Goal: Information Seeking & Learning: Learn about a topic

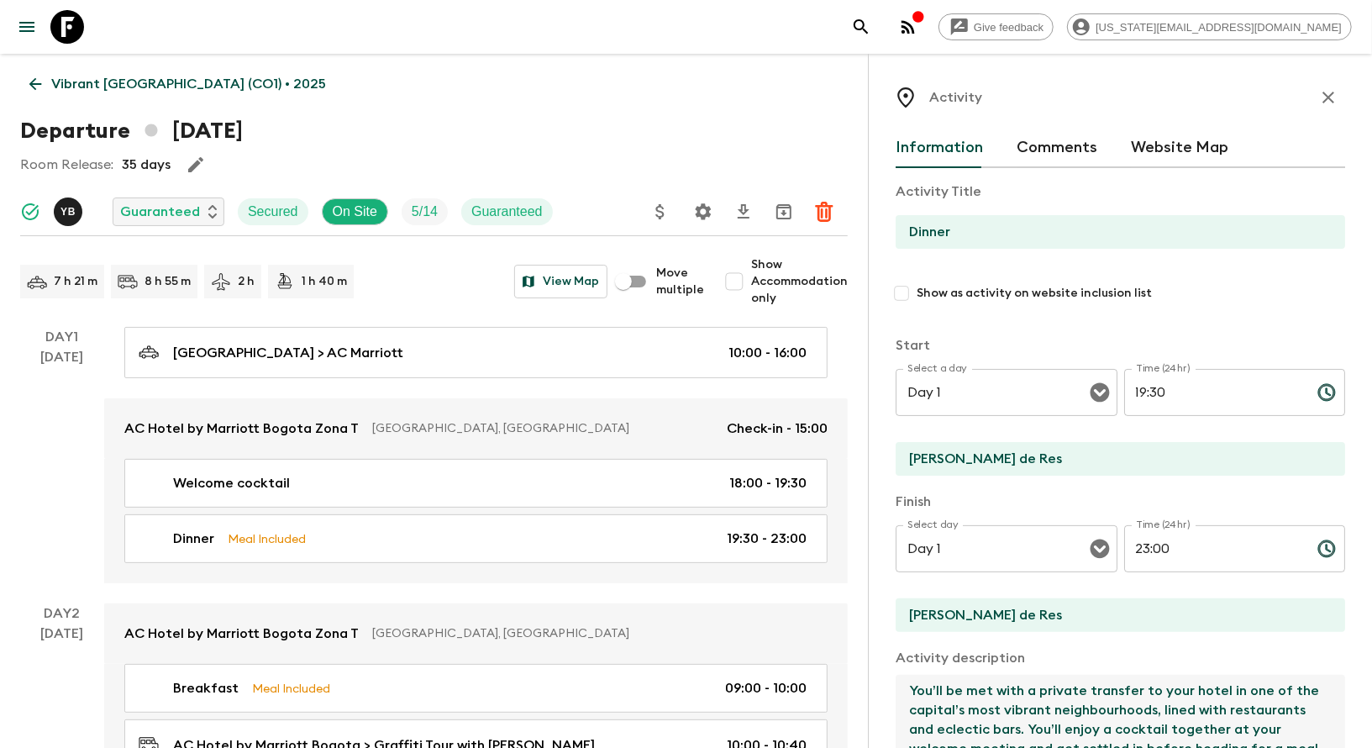
scroll to position [97, 0]
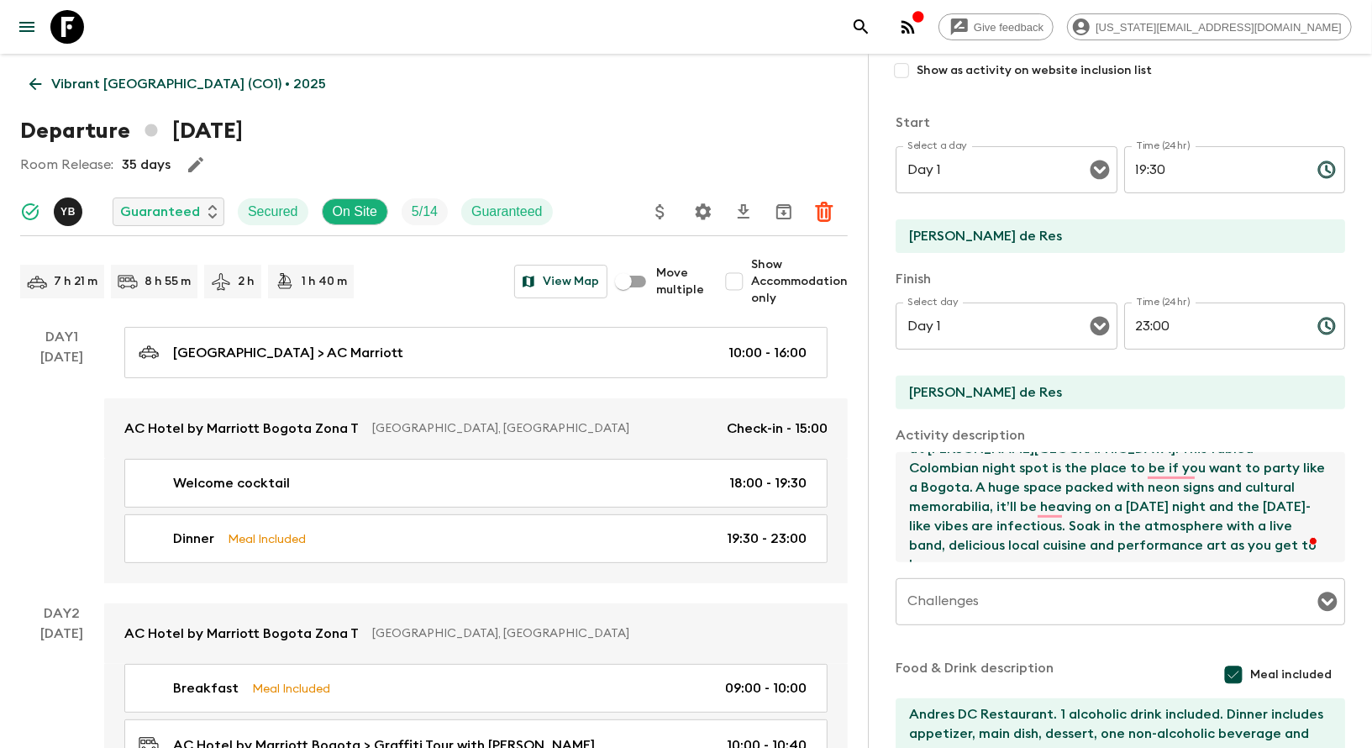
click at [72, 29] on icon at bounding box center [67, 27] width 34 height 34
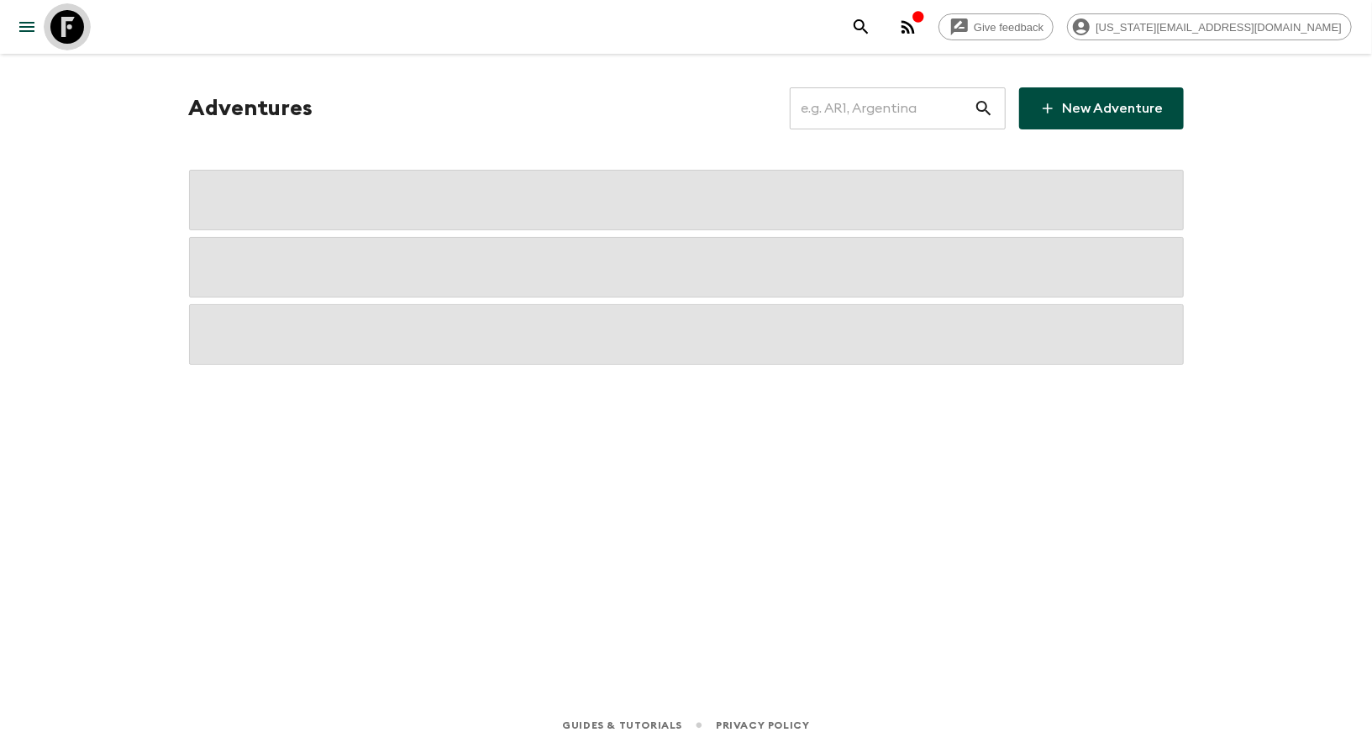
click at [72, 29] on icon at bounding box center [67, 27] width 34 height 34
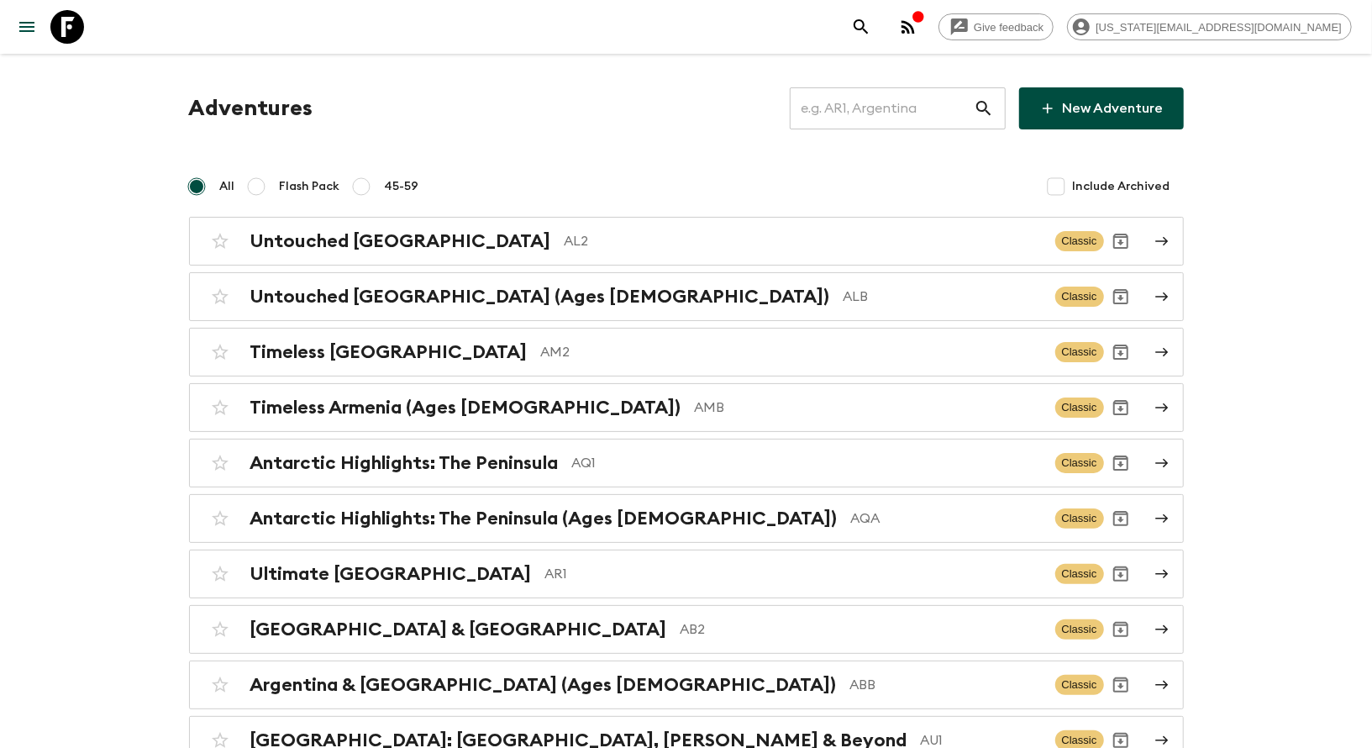
click at [877, 116] on input "text" at bounding box center [882, 108] width 184 height 47
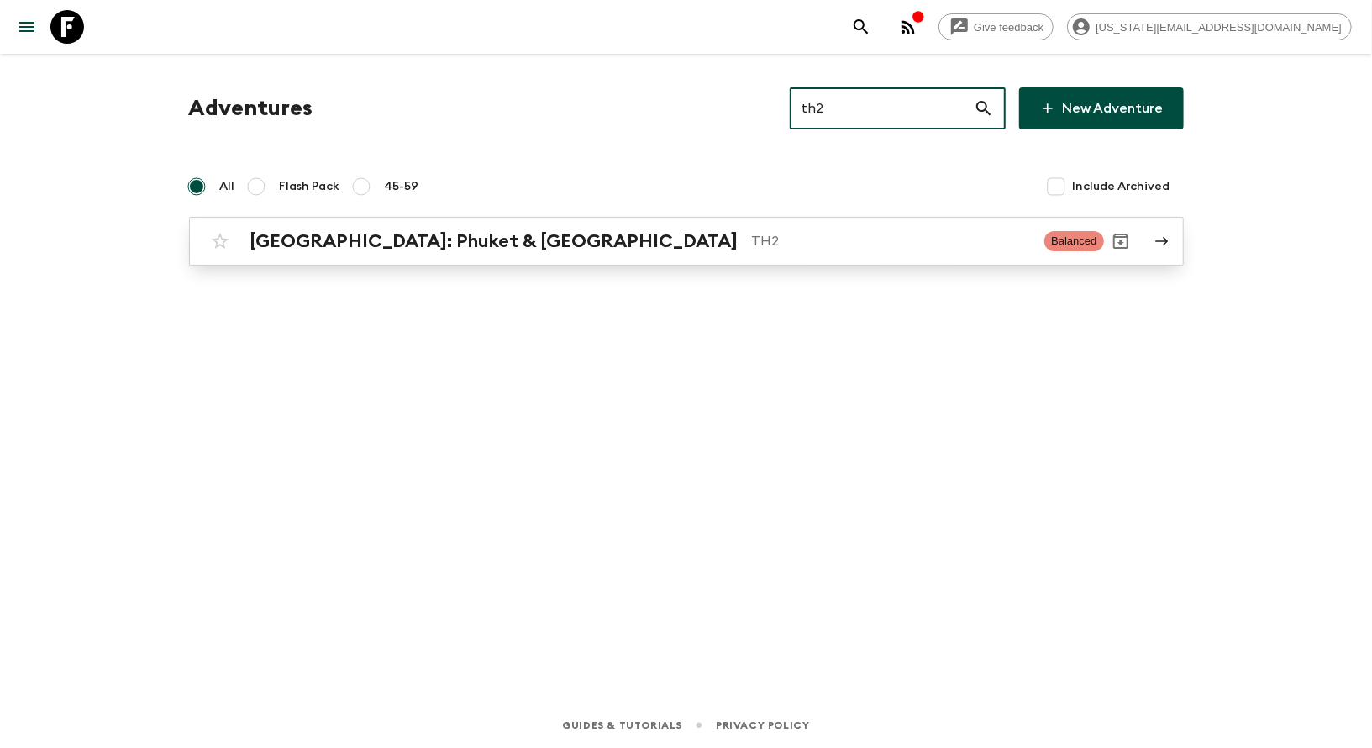
type input "th2"
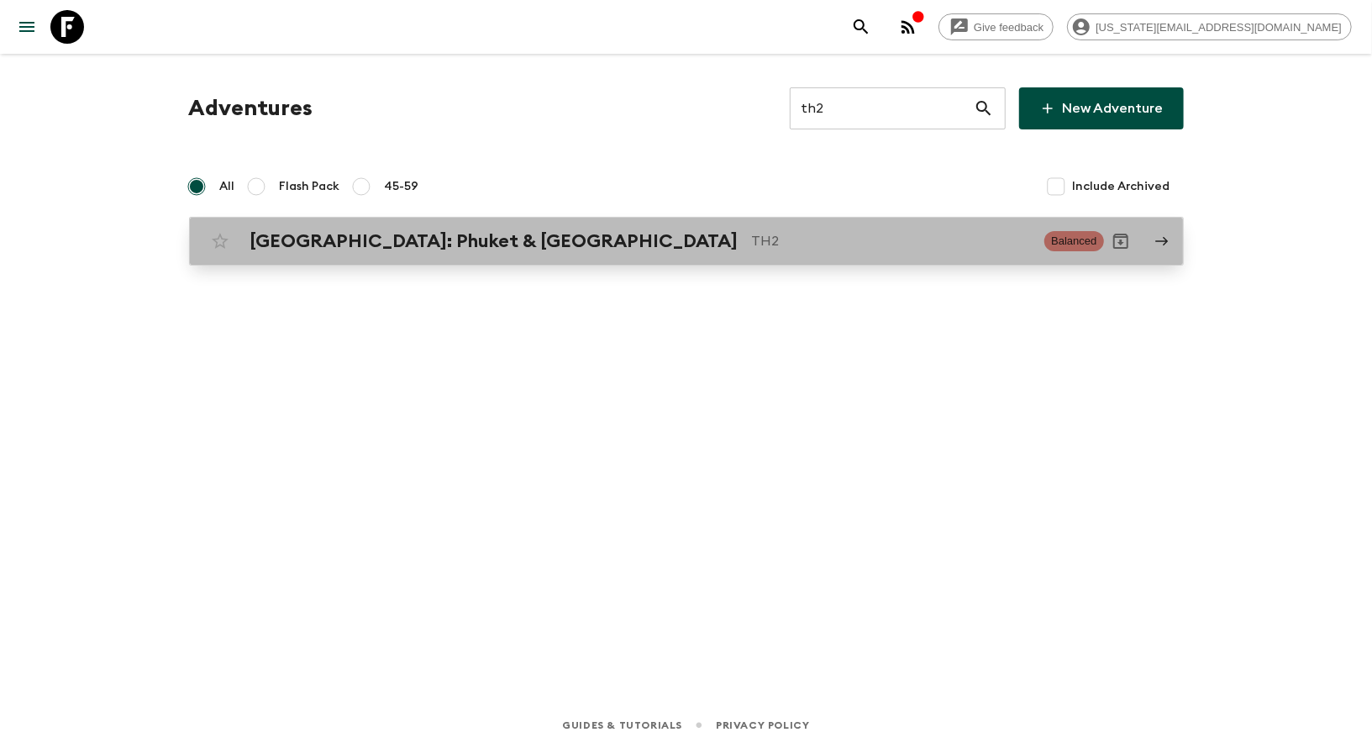
click at [788, 241] on p "TH2" at bounding box center [892, 241] width 280 height 20
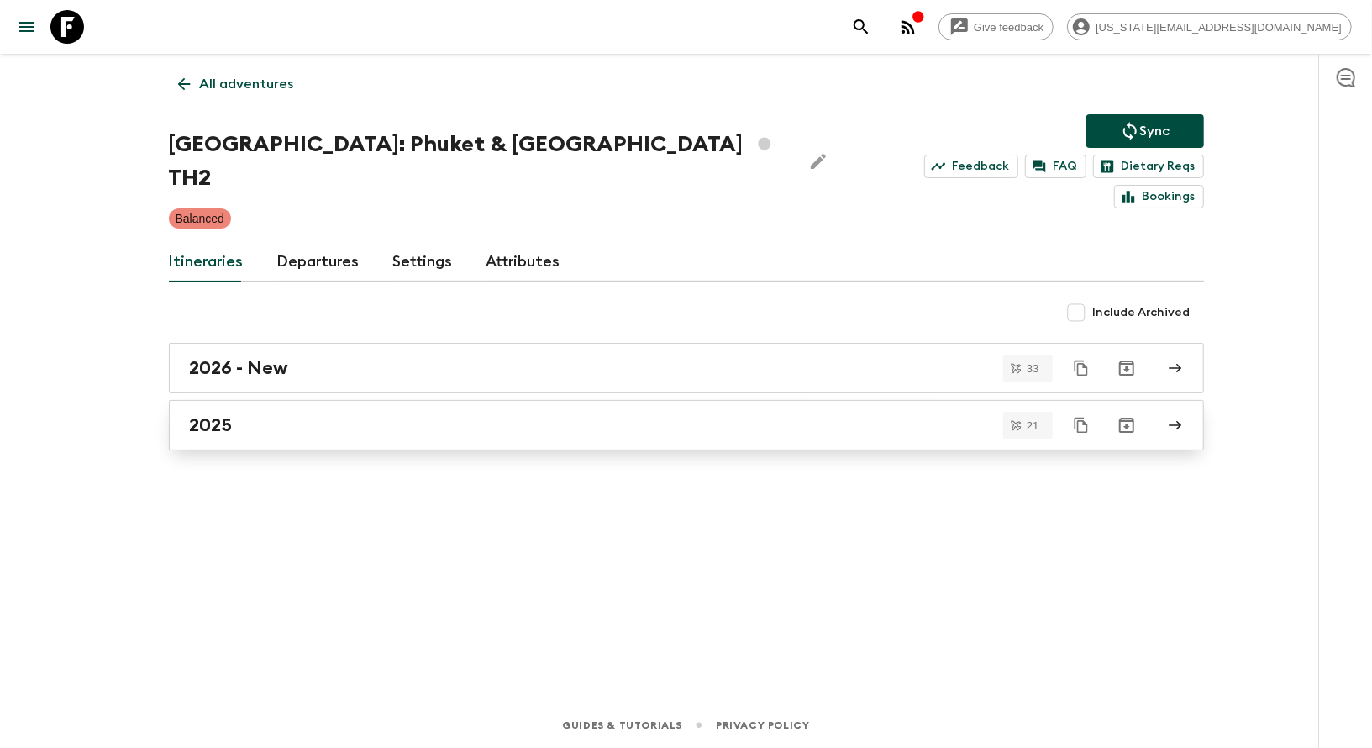
click at [397, 416] on link "2025" at bounding box center [686, 425] width 1035 height 50
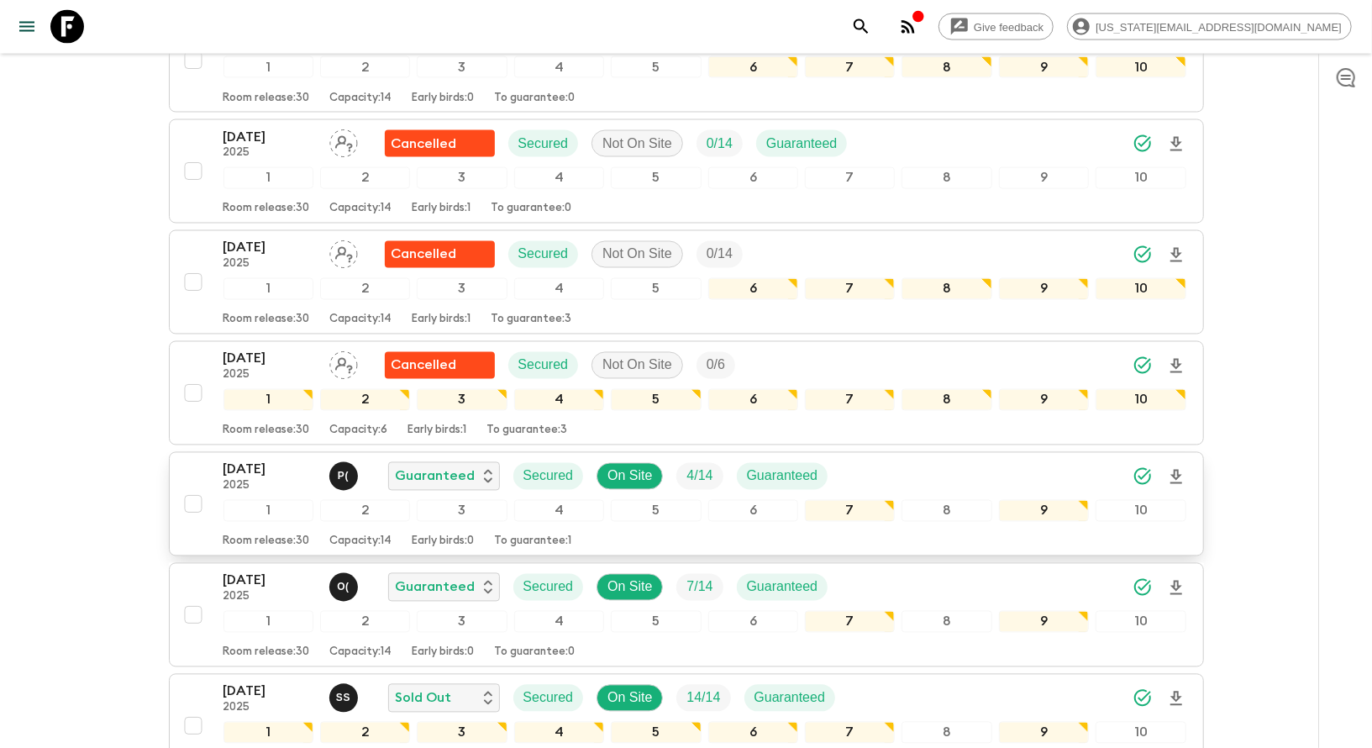
scroll to position [1905, 0]
click at [244, 481] on p "2025" at bounding box center [270, 487] width 92 height 13
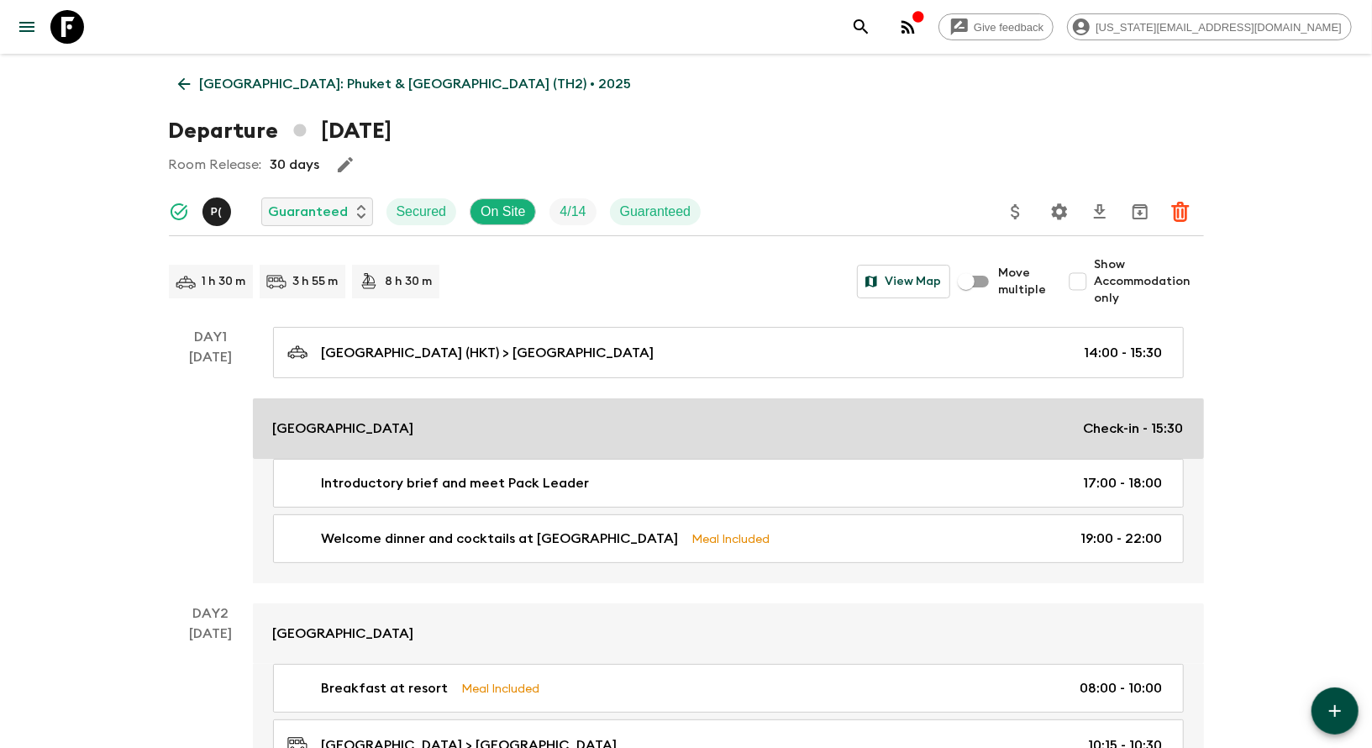
click at [360, 451] on link "[GEOGRAPHIC_DATA] Check-in - 15:30" at bounding box center [728, 428] width 951 height 60
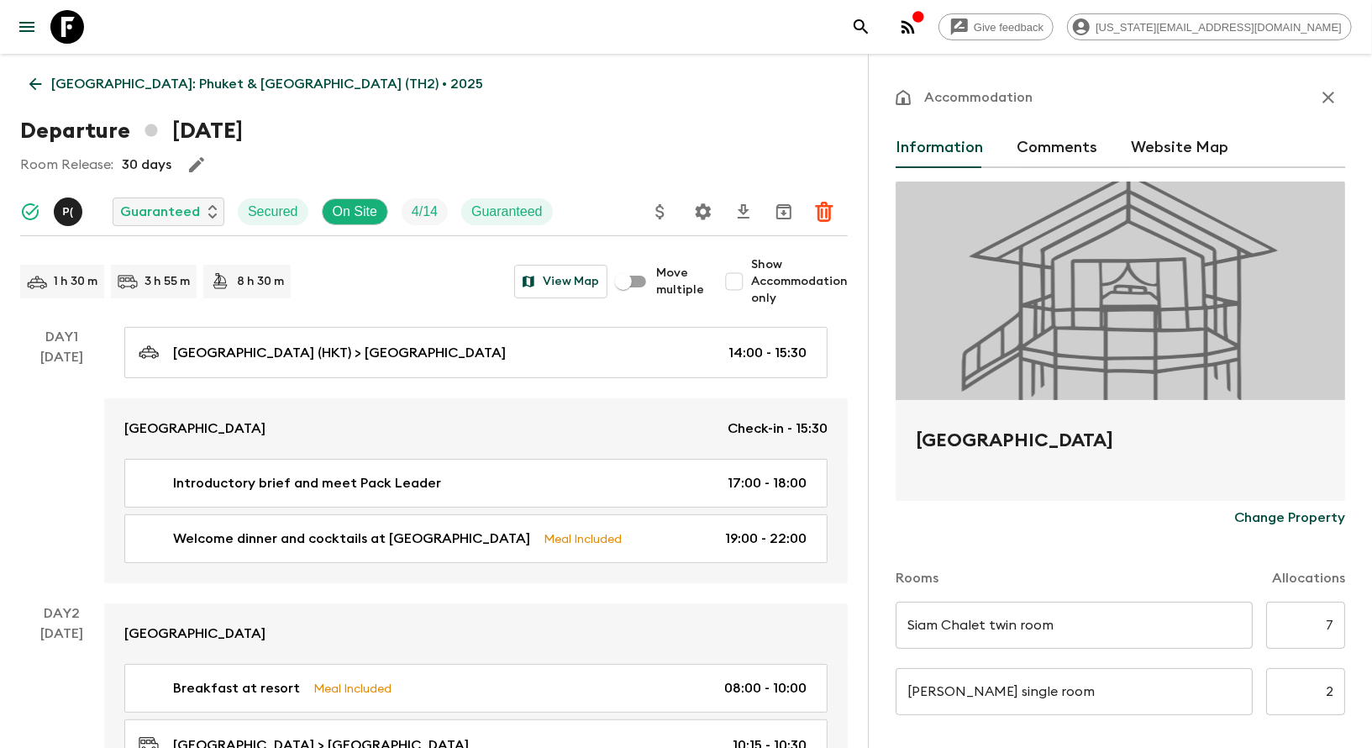
click at [960, 440] on h2 "[GEOGRAPHIC_DATA]" at bounding box center [1120, 454] width 409 height 54
